Goal: Information Seeking & Learning: Stay updated

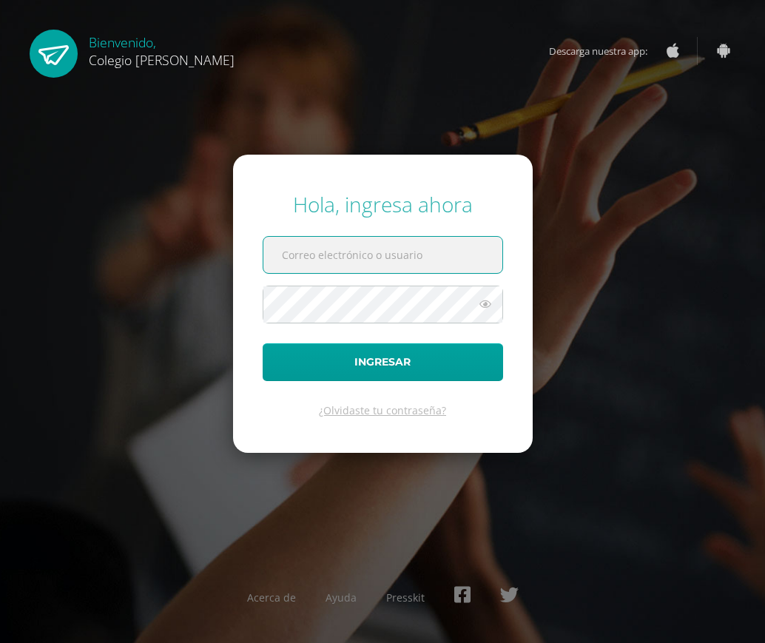
paste input "[EMAIL_ADDRESS][DOMAIN_NAME]"
type input "[EMAIL_ADDRESS][DOMAIN_NAME]"
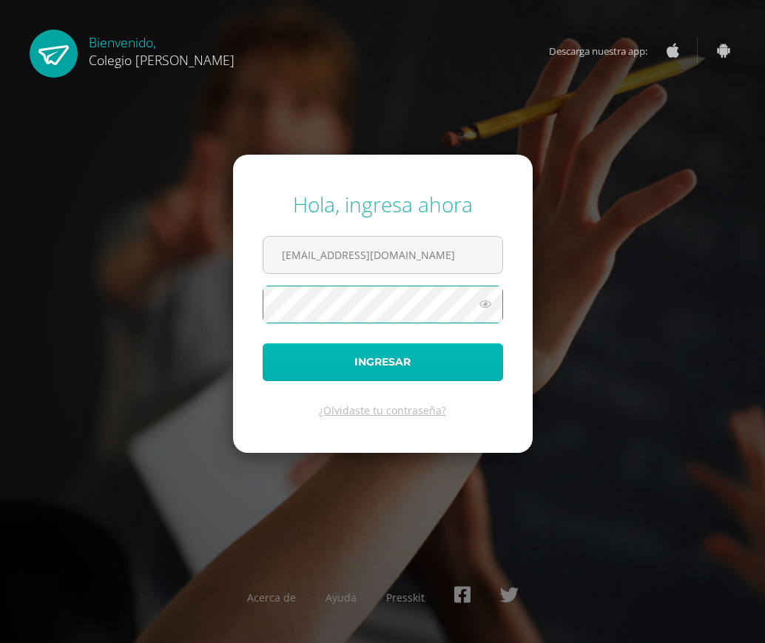
click at [341, 381] on button "Ingresar" at bounding box center [383, 363] width 241 height 38
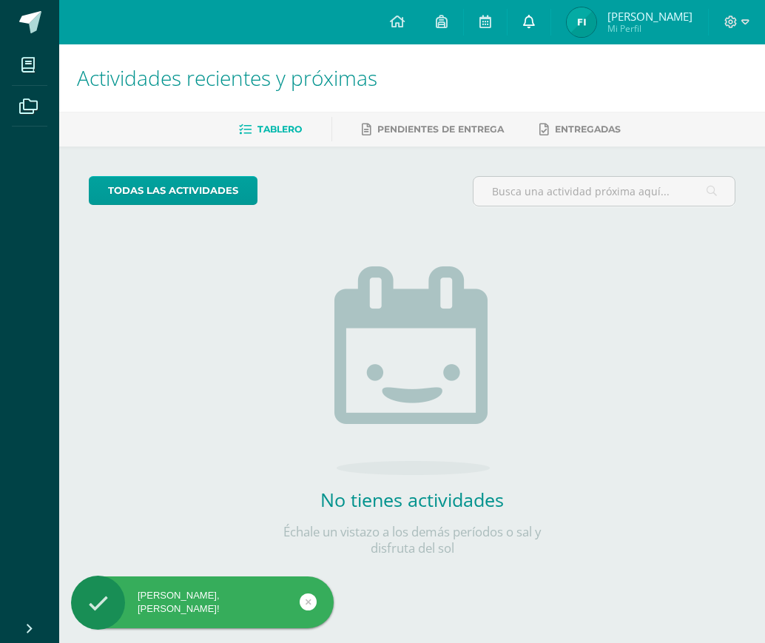
click at [535, 19] on icon at bounding box center [529, 21] width 12 height 13
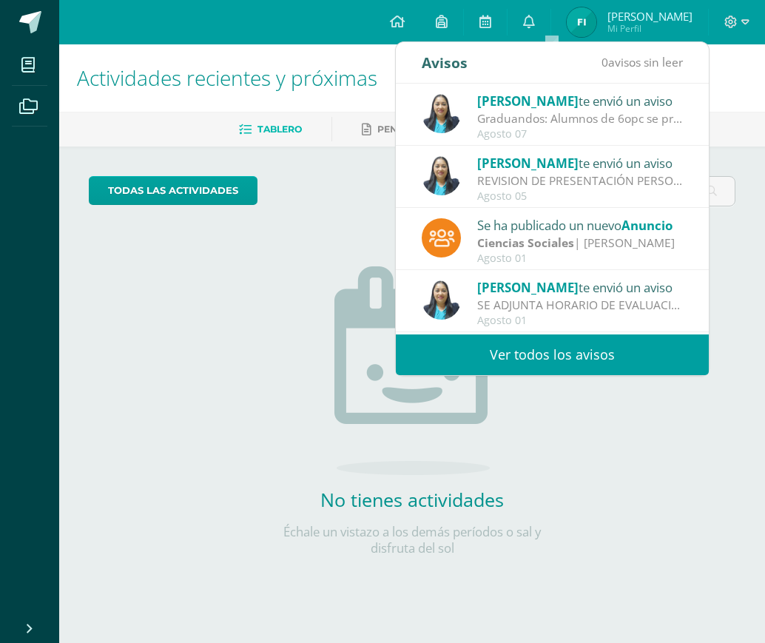
click at [540, 191] on div "Agosto 05" at bounding box center [581, 196] width 206 height 13
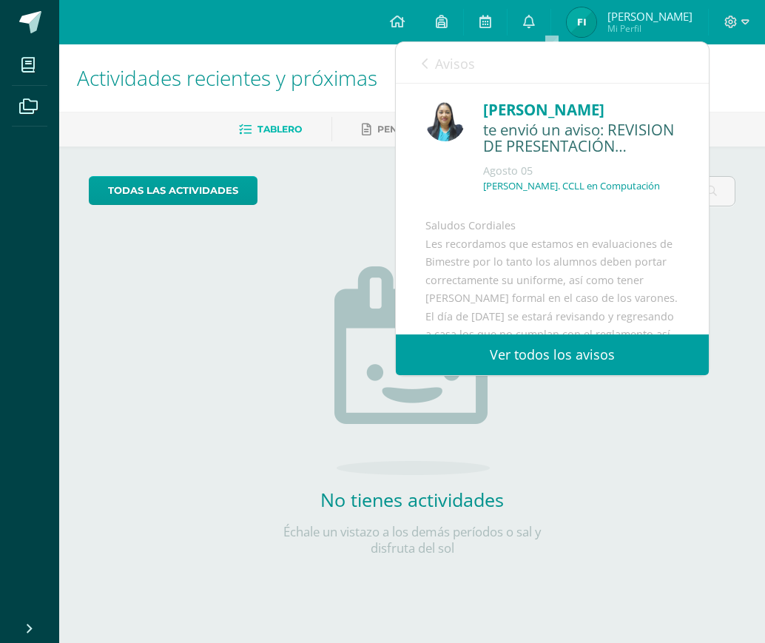
click at [444, 65] on span "Avisos" at bounding box center [455, 64] width 40 height 18
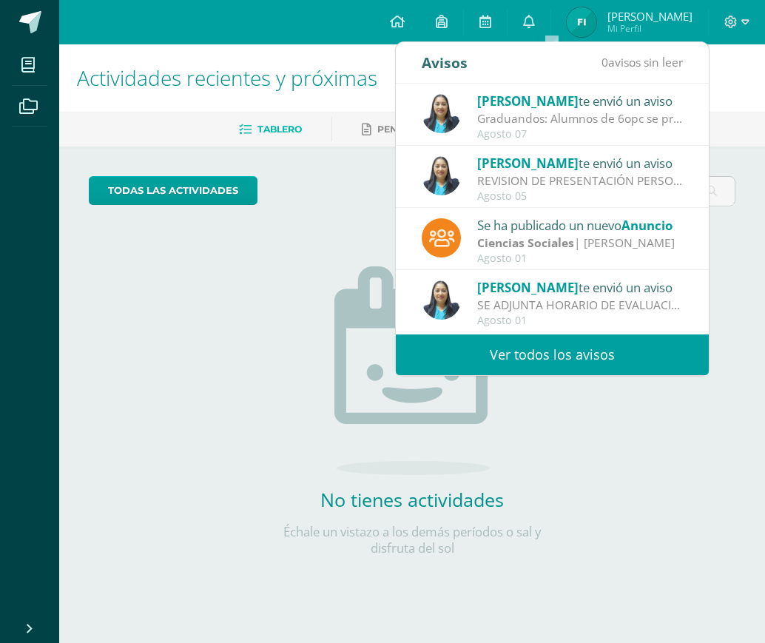
click at [502, 111] on div "Graduandos: Alumnos de 6opc se presentan el día lunes únicamente a examen pendi…" at bounding box center [581, 118] width 206 height 17
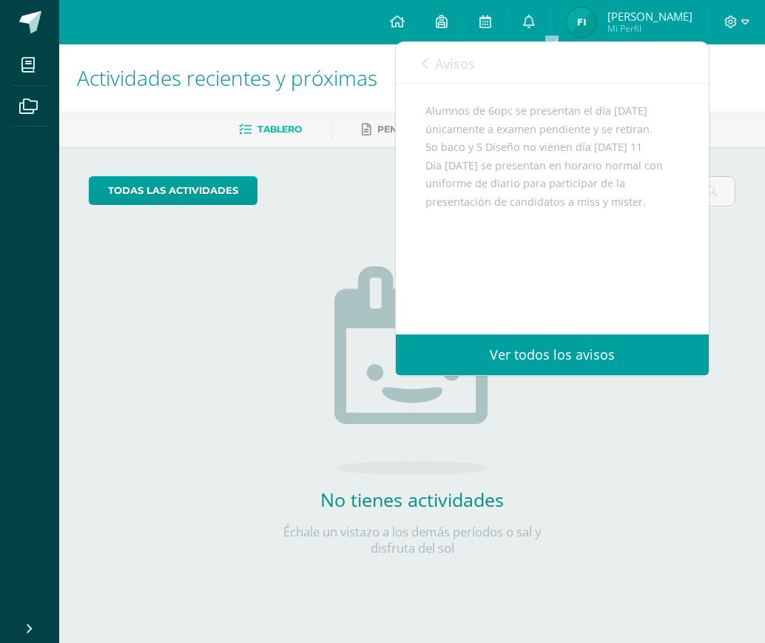
scroll to position [148, 0]
click at [408, 50] on div "Avisos 0 avisos sin leer Avisos" at bounding box center [552, 62] width 313 height 41
click at [439, 84] on link "Avisos" at bounding box center [448, 63] width 53 height 42
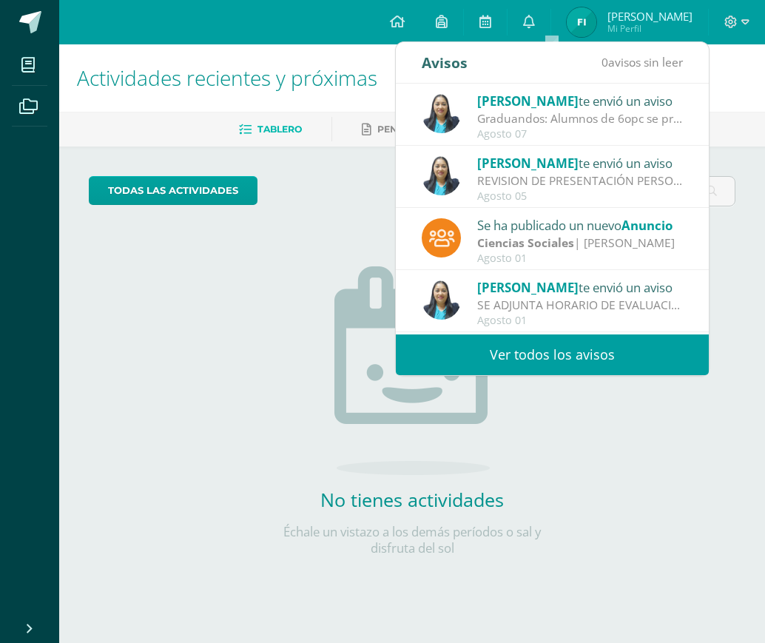
click at [297, 247] on div "No tienes actividades Échale un vistazo a los demás períodos o sal y disfruta d…" at bounding box center [412, 387] width 296 height 338
